Goal: Task Accomplishment & Management: Complete application form

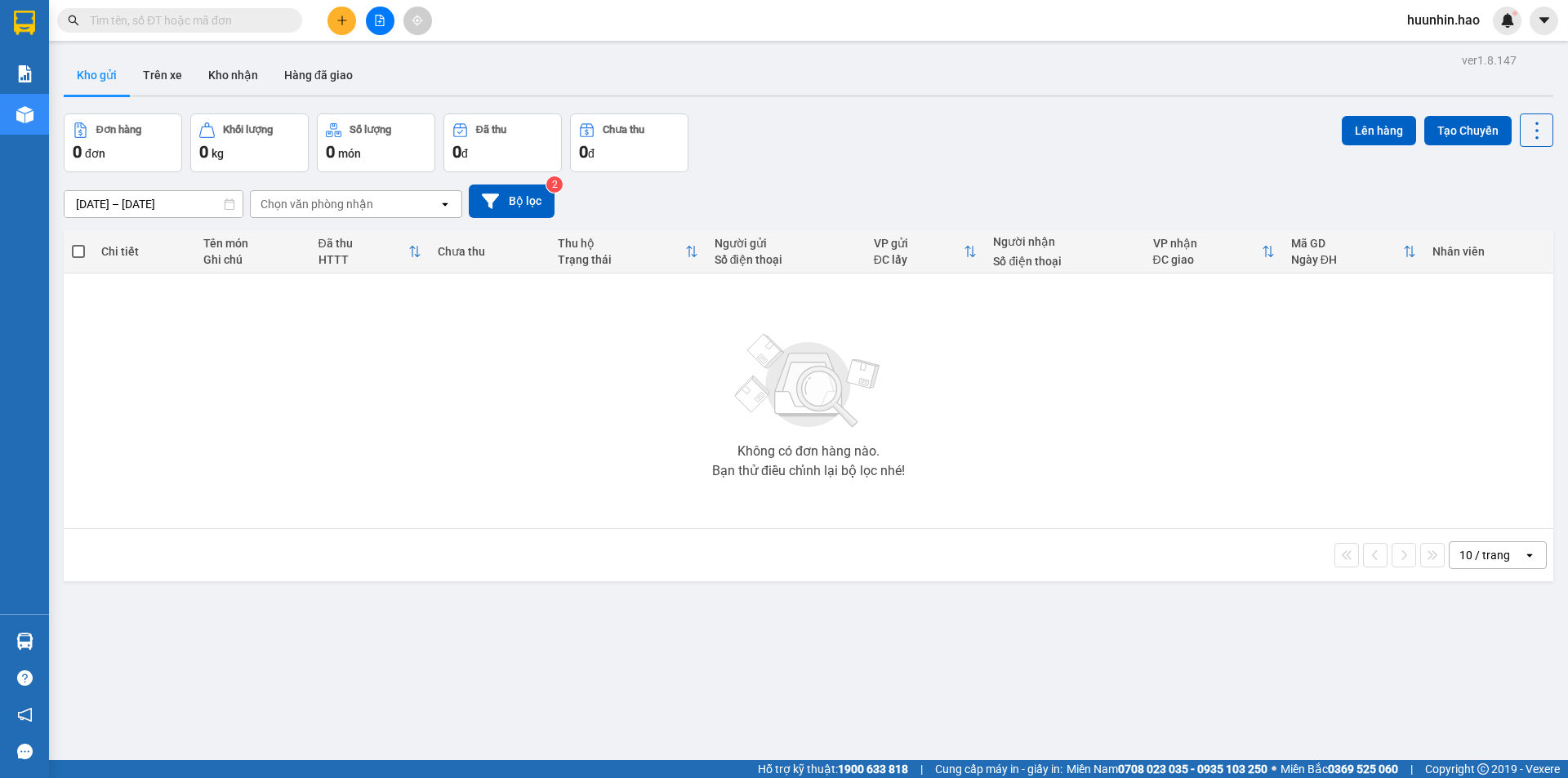
click at [251, 32] on span at bounding box center [179, 21] width 245 height 25
click at [213, 14] on input "text" at bounding box center [186, 21] width 193 height 18
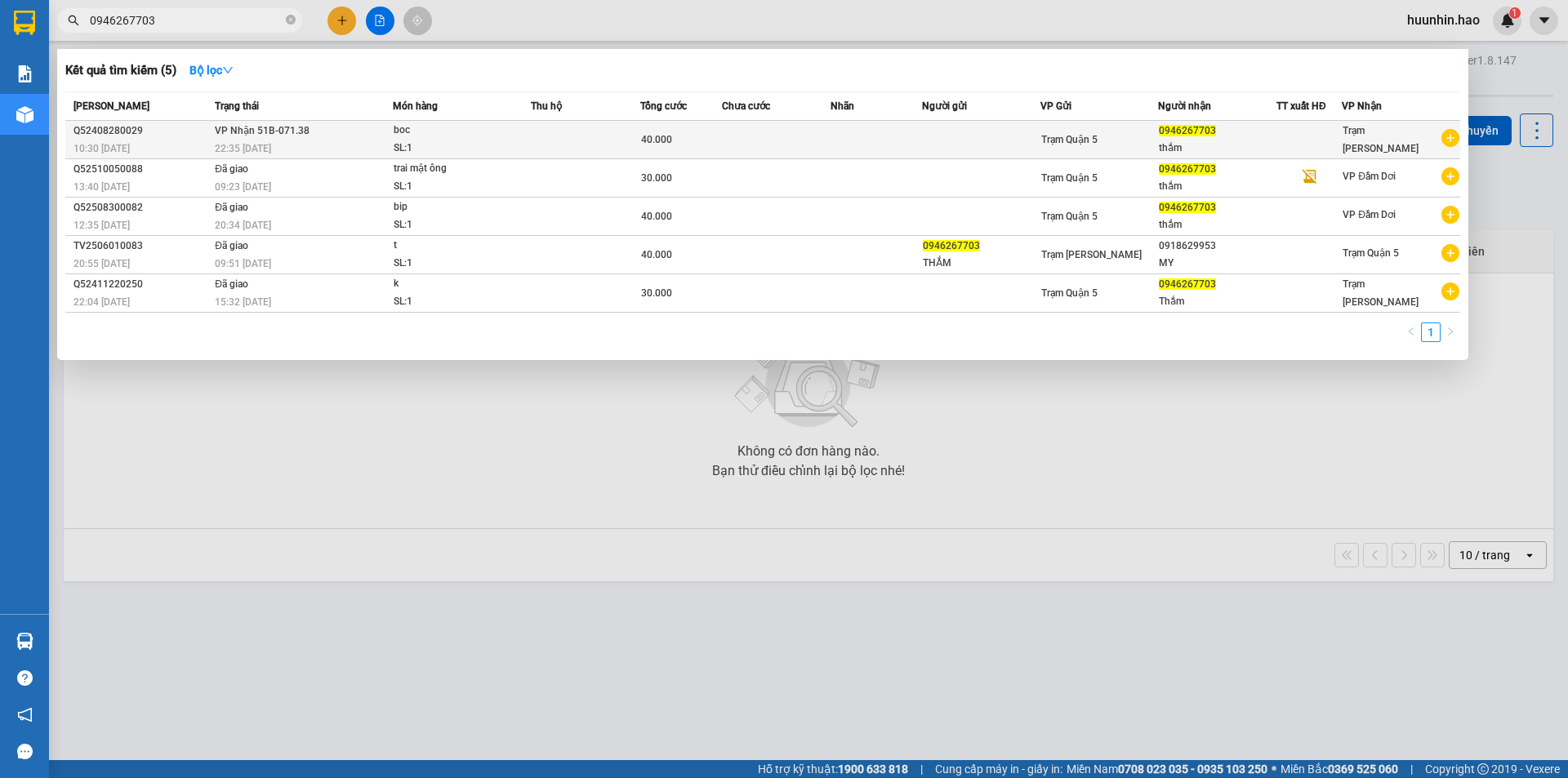
type input "0946267703"
click at [1131, 135] on div "Trạm Quận 5" at bounding box center [1099, 140] width 117 height 18
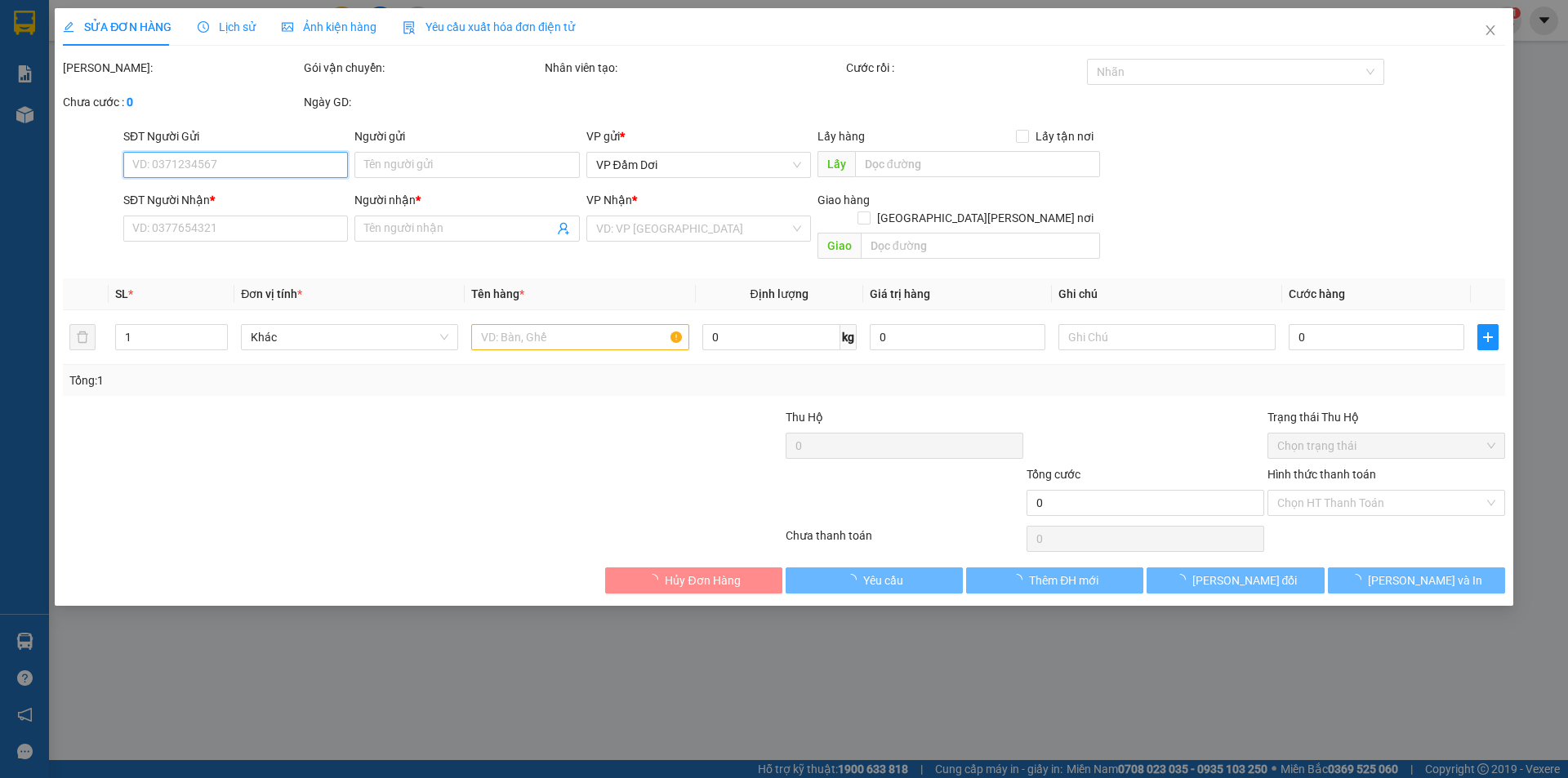
type input "0946267703"
type input "thắm"
type input "40.000"
